Goal: Find specific page/section: Find specific page/section

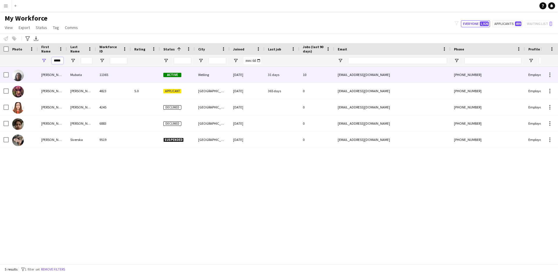
drag, startPoint x: 52, startPoint y: 59, endPoint x: 98, endPoint y: 65, distance: 46.3
click at [99, 68] on div "Workforce Details Photo First Name" at bounding box center [279, 153] width 558 height 221
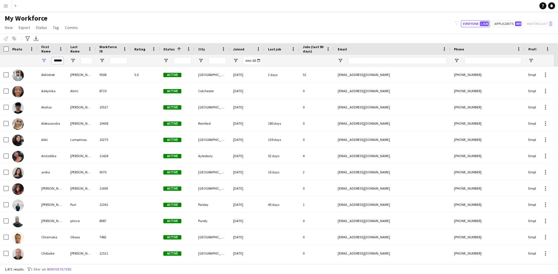
scroll to position [0, 0]
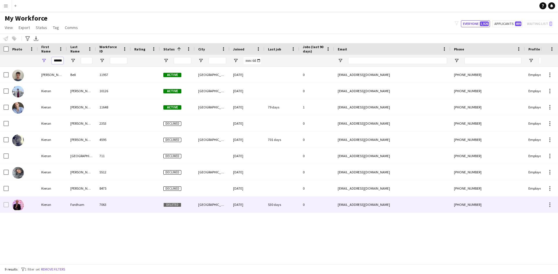
type input "******"
click at [48, 205] on div "Kieran" at bounding box center [52, 205] width 29 height 16
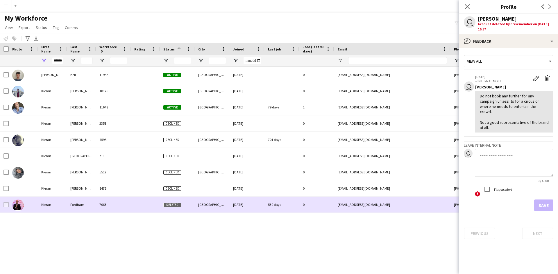
click at [41, 205] on div "Kieran" at bounding box center [52, 205] width 29 height 16
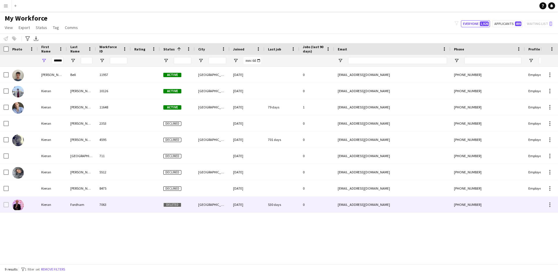
click at [203, 205] on div "[GEOGRAPHIC_DATA]" at bounding box center [212, 205] width 35 height 16
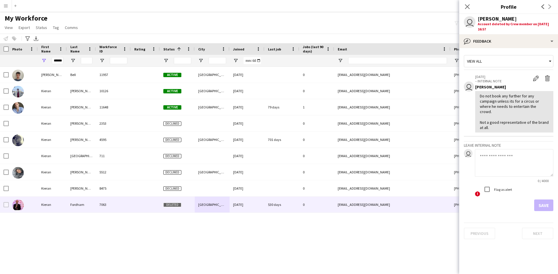
click at [490, 23] on div "Account deleted by Crew member on [DATE] 16:57" at bounding box center [514, 26] width 75 height 10
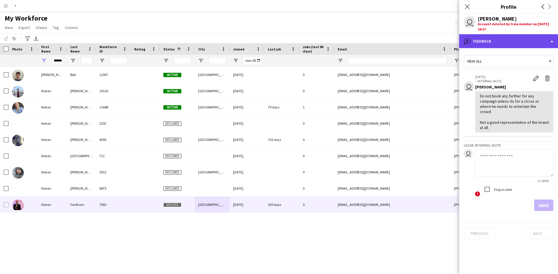
click at [551, 41] on div "bubble-pencil Feedback" at bounding box center [508, 41] width 99 height 14
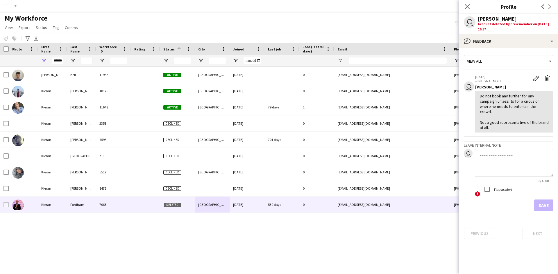
click at [547, 60] on icon at bounding box center [550, 61] width 6 height 12
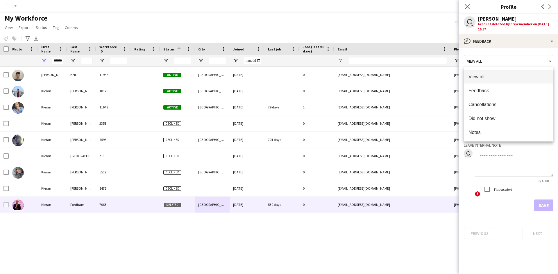
click at [506, 37] on div at bounding box center [279, 137] width 558 height 274
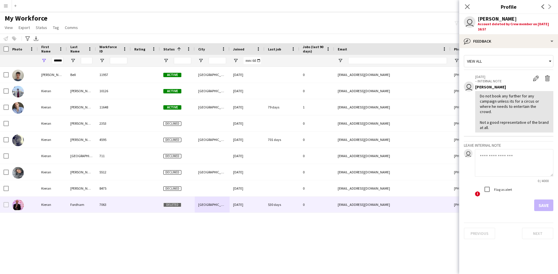
click at [472, 20] on app-user-avatar "user" at bounding box center [469, 22] width 12 height 12
click at [498, 26] on div "Account deleted by Crew member on [DATE] 16:57" at bounding box center [514, 26] width 75 height 10
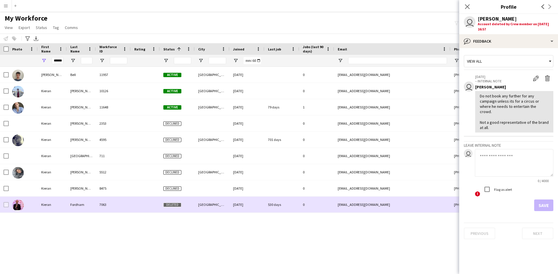
drag, startPoint x: 380, startPoint y: 205, endPoint x: 360, endPoint y: 203, distance: 20.4
click at [360, 203] on div "[EMAIL_ADDRESS][DOMAIN_NAME]" at bounding box center [392, 205] width 116 height 16
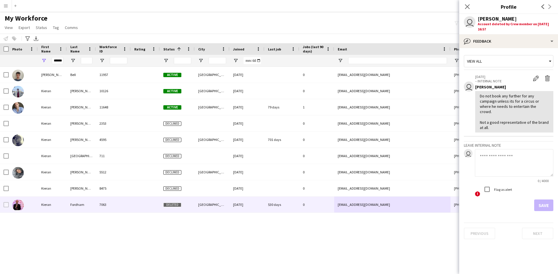
click at [335, 244] on div "[PERSON_NAME] 11957 Active [GEOGRAPHIC_DATA] [DATE] 0 [EMAIL_ADDRESS][DOMAIN_NA…" at bounding box center [270, 163] width 540 height 193
click at [468, 5] on icon "Close pop-in" at bounding box center [467, 7] width 6 height 6
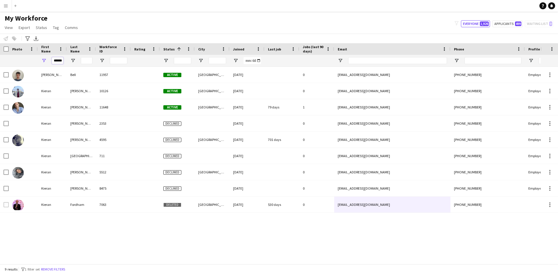
scroll to position [0, 0]
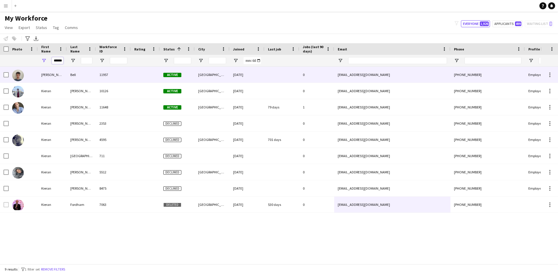
drag, startPoint x: 52, startPoint y: 60, endPoint x: 144, endPoint y: 73, distance: 93.0
click at [144, 73] on div "Workforce Details Photo First Name" at bounding box center [279, 153] width 558 height 221
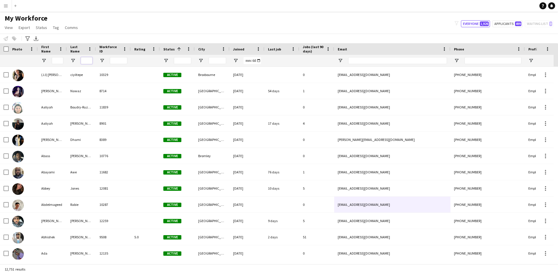
click at [84, 58] on input "Last Name Filter Input" at bounding box center [87, 60] width 12 height 7
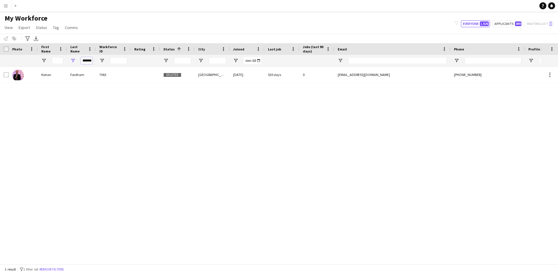
type input "*******"
click at [255, 168] on div "[PERSON_NAME] 7063 Deleted [GEOGRAPHIC_DATA] [DATE] 530 days 0 [EMAIL_ADDRESS][…" at bounding box center [270, 163] width 540 height 193
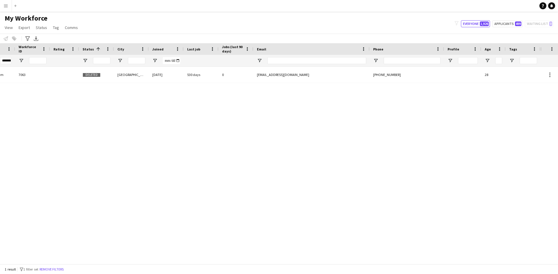
scroll to position [0, 34]
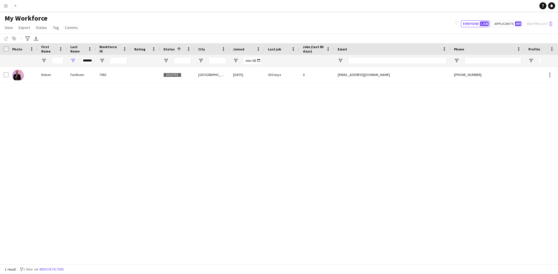
click at [211, 182] on div "[PERSON_NAME] 7063 Deleted [GEOGRAPHIC_DATA] [DATE] 530 days 0 [EMAIL_ADDRESS][…" at bounding box center [270, 163] width 540 height 193
click at [314, 158] on div "[PERSON_NAME] 7063 Deleted [GEOGRAPHIC_DATA] [DATE] 530 days 0 [EMAIL_ADDRESS][…" at bounding box center [270, 163] width 540 height 193
